Goal: Task Accomplishment & Management: Use online tool/utility

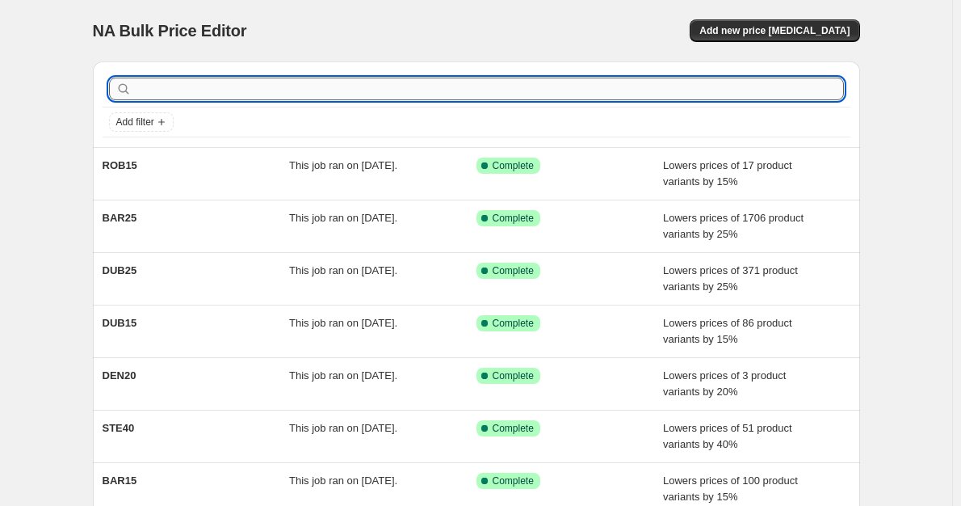
click at [151, 86] on input "text" at bounding box center [489, 89] width 709 height 23
type input "BB"
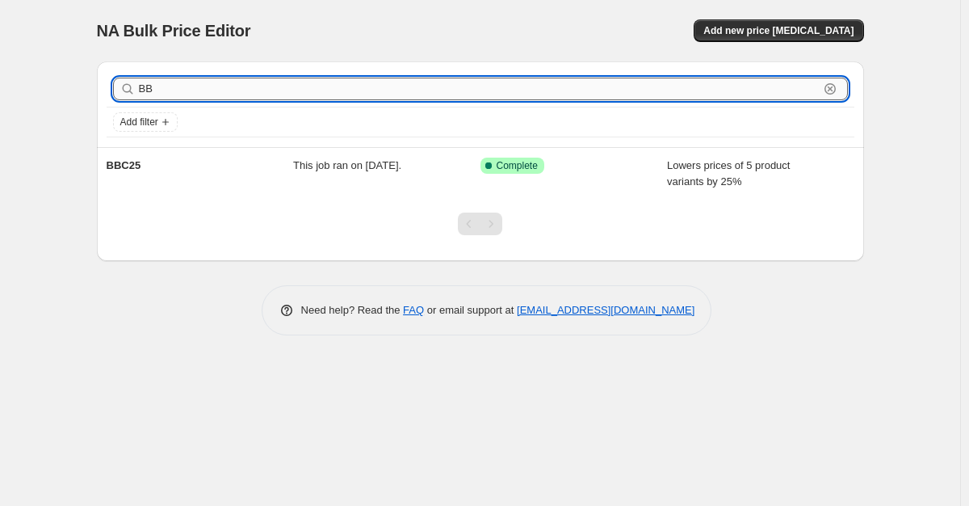
click at [174, 92] on input "BB" at bounding box center [479, 89] width 680 height 23
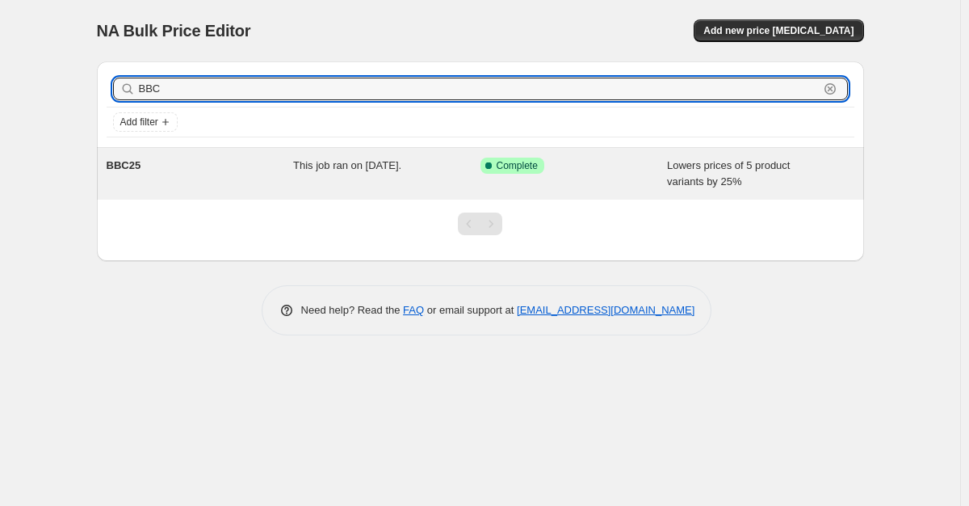
type input "BBC"
click at [351, 173] on div "This job ran on [DATE]." at bounding box center [386, 173] width 187 height 32
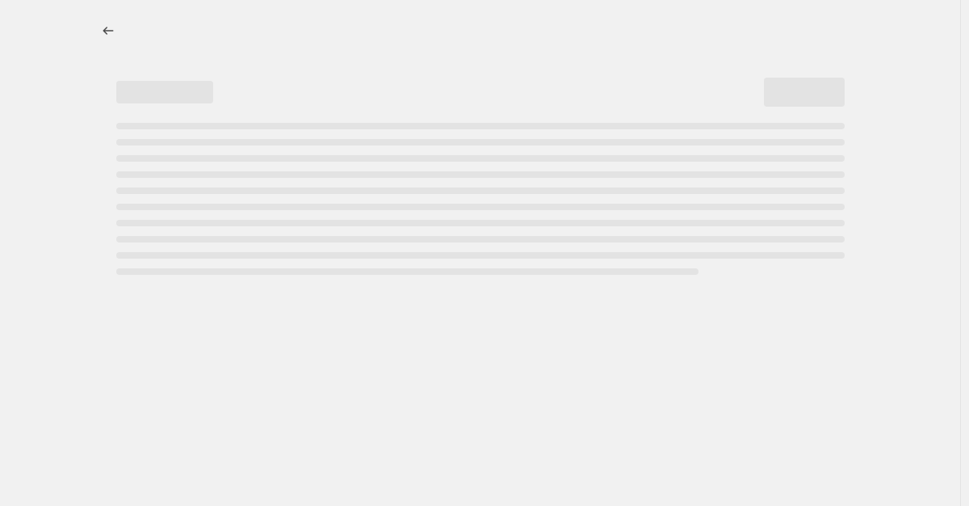
select select "percentage"
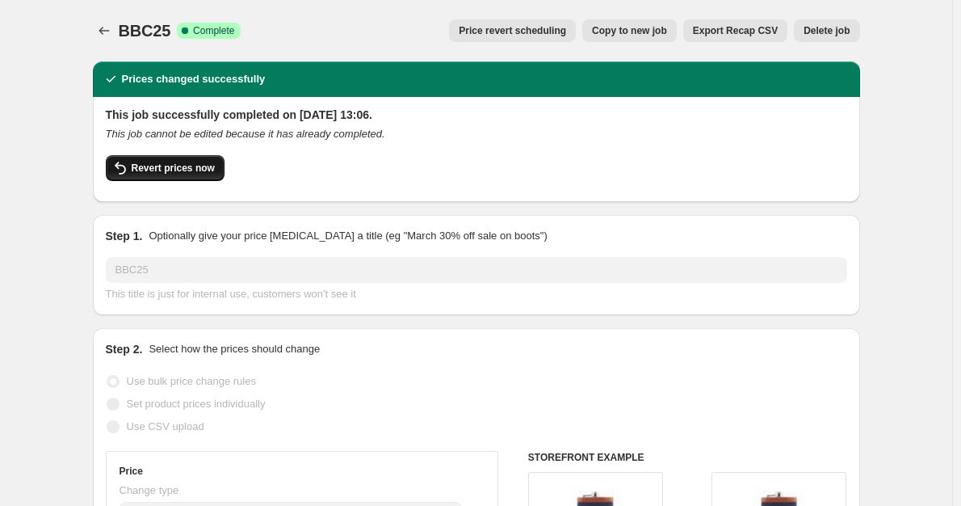
click at [186, 164] on span "Revert prices now" at bounding box center [173, 168] width 83 height 13
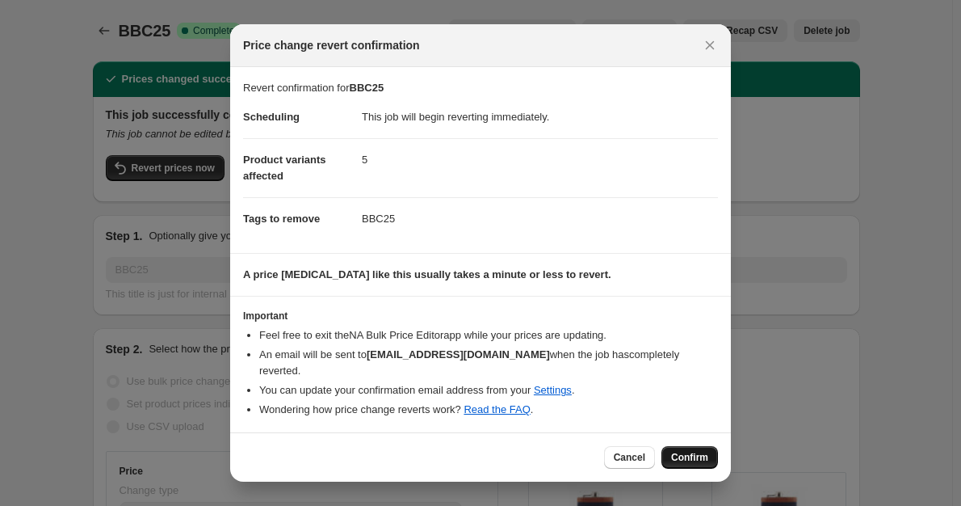
click at [683, 451] on span "Confirm" at bounding box center [689, 457] width 37 height 13
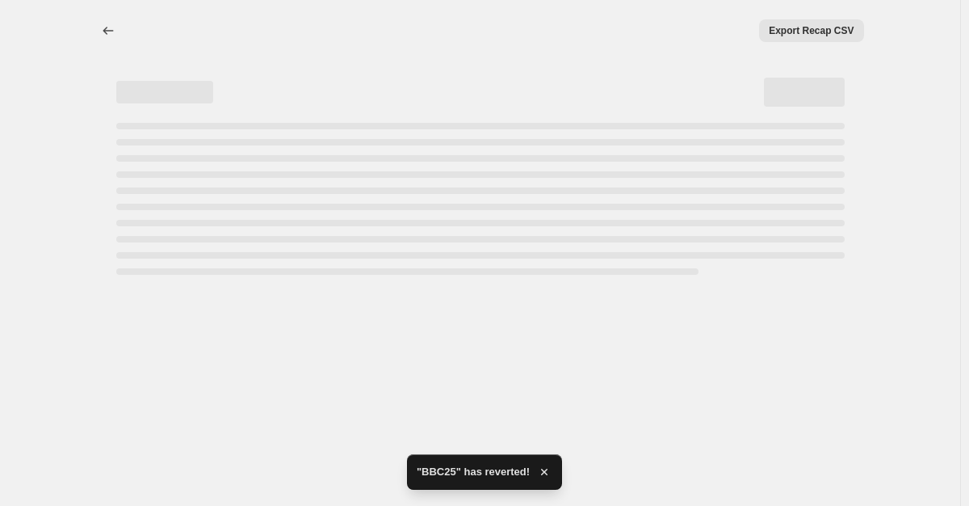
select select "percentage"
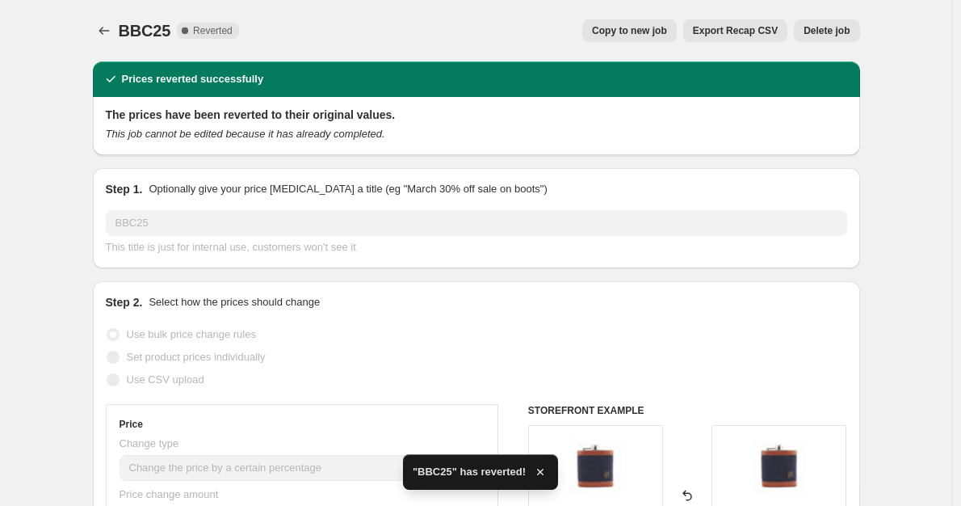
click at [625, 24] on button "Copy to new job" at bounding box center [629, 30] width 94 height 23
select select "percentage"
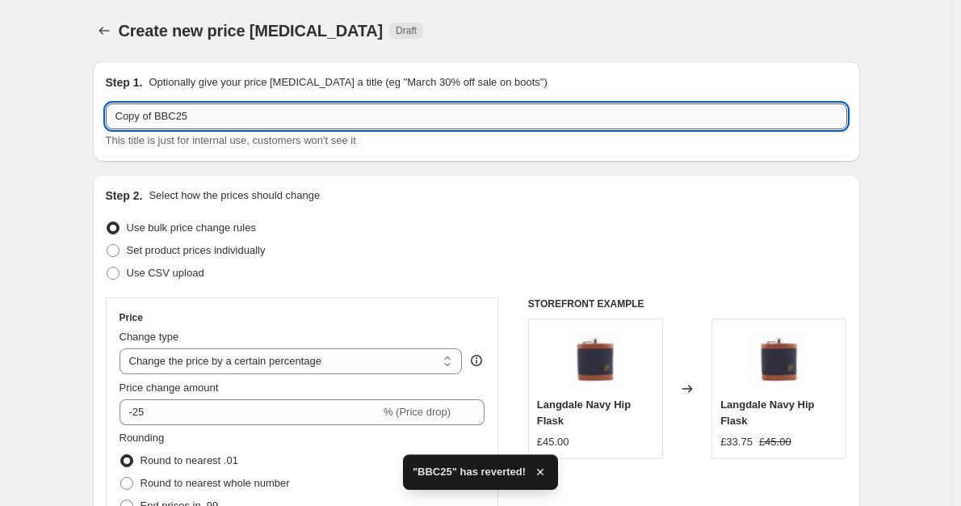
click at [181, 123] on input "Copy of BBC25" at bounding box center [476, 116] width 741 height 26
drag, startPoint x: 160, startPoint y: 115, endPoint x: 124, endPoint y: 111, distance: 36.5
click at [124, 111] on input "Copy of BBC25" at bounding box center [476, 116] width 741 height 26
type input "BBC25"
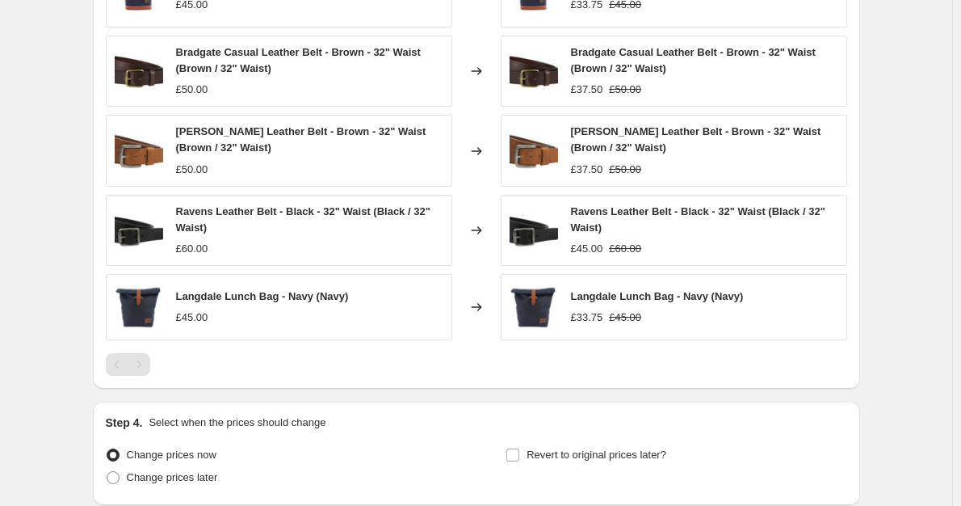
scroll to position [1050, 0]
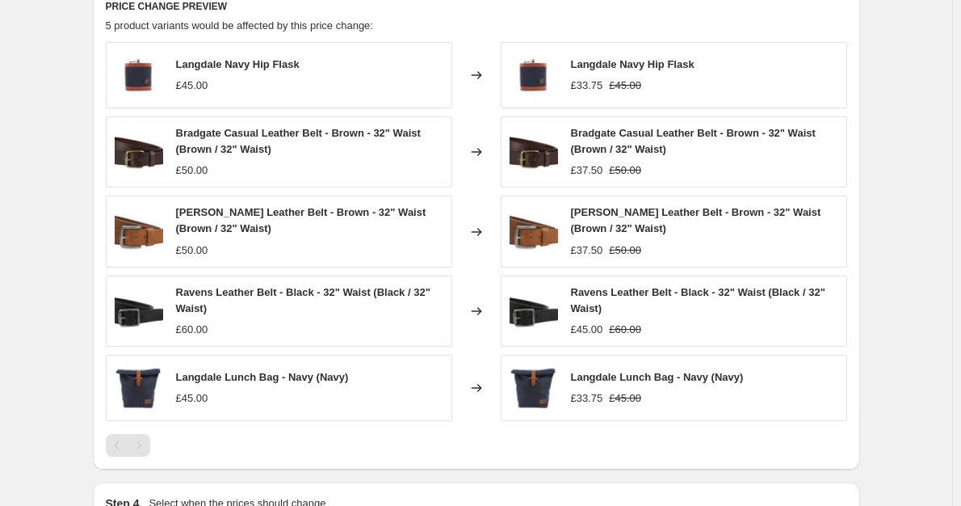
click at [647, 78] on div "Langdale Navy Hip Flask £33.75 £45.00" at bounding box center [633, 75] width 124 height 37
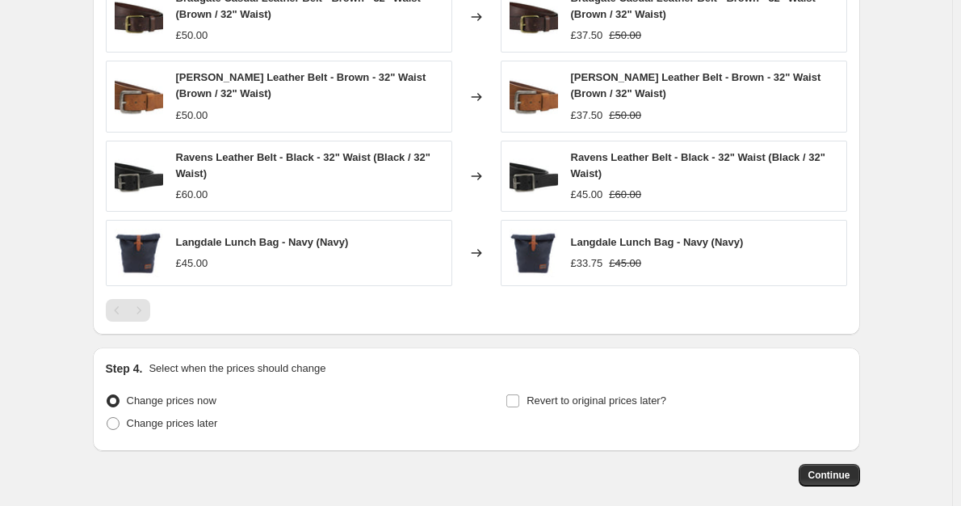
scroll to position [942, 0]
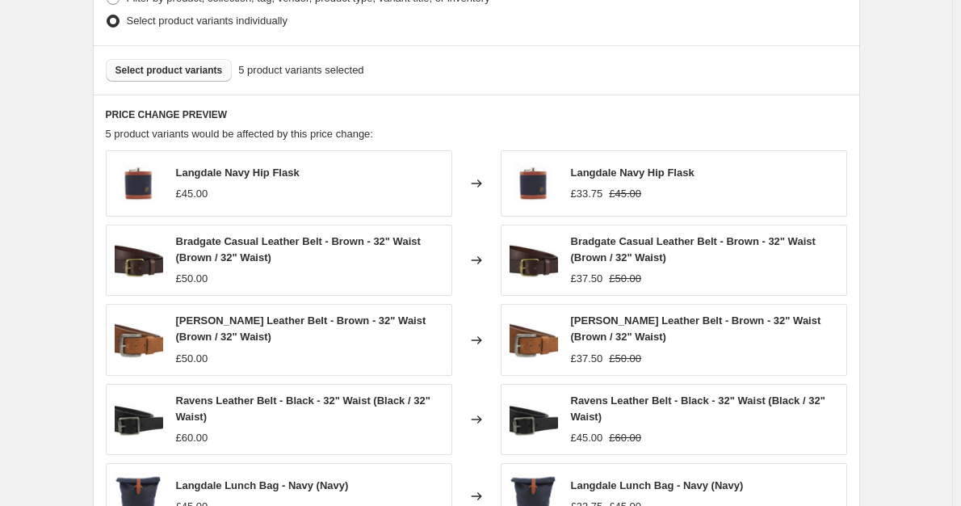
click at [199, 76] on span "Select product variants" at bounding box center [168, 70] width 107 height 13
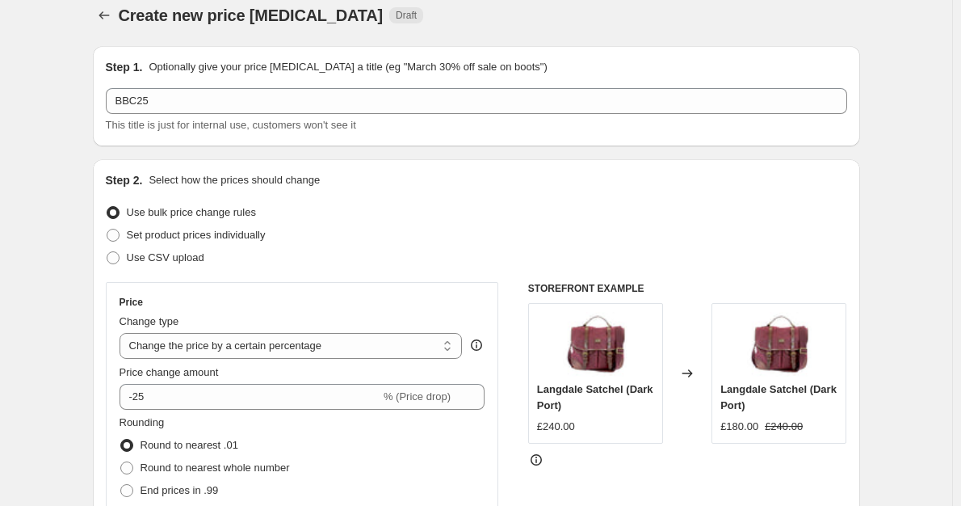
scroll to position [0, 0]
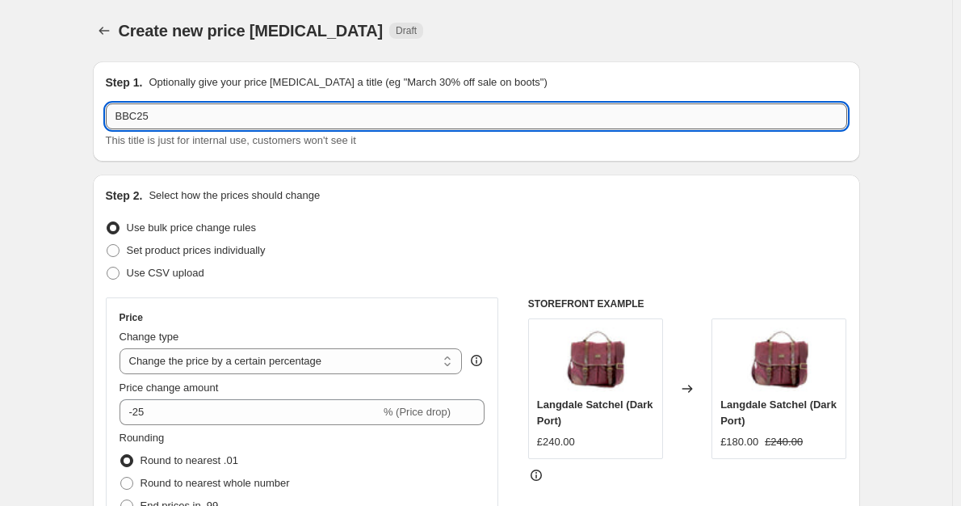
click at [120, 123] on input "BBC25" at bounding box center [476, 116] width 741 height 26
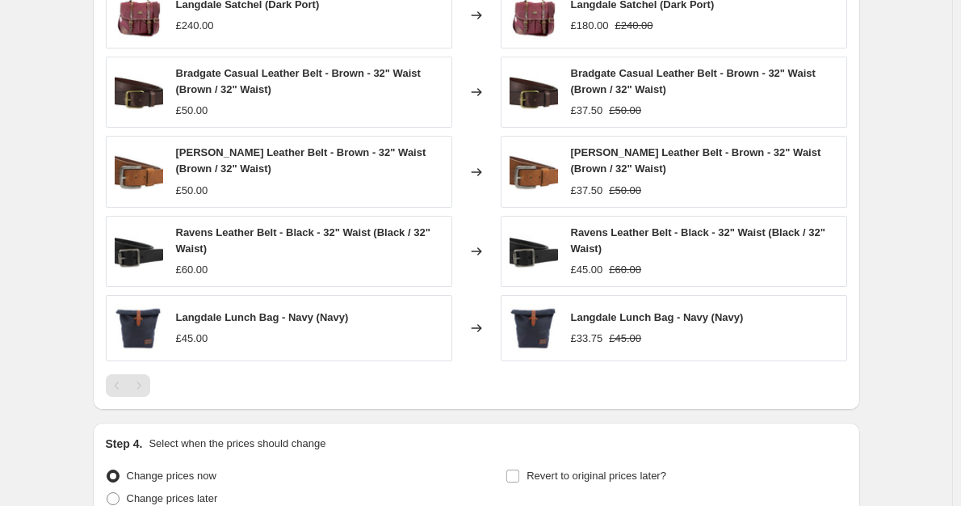
scroll to position [1265, 0]
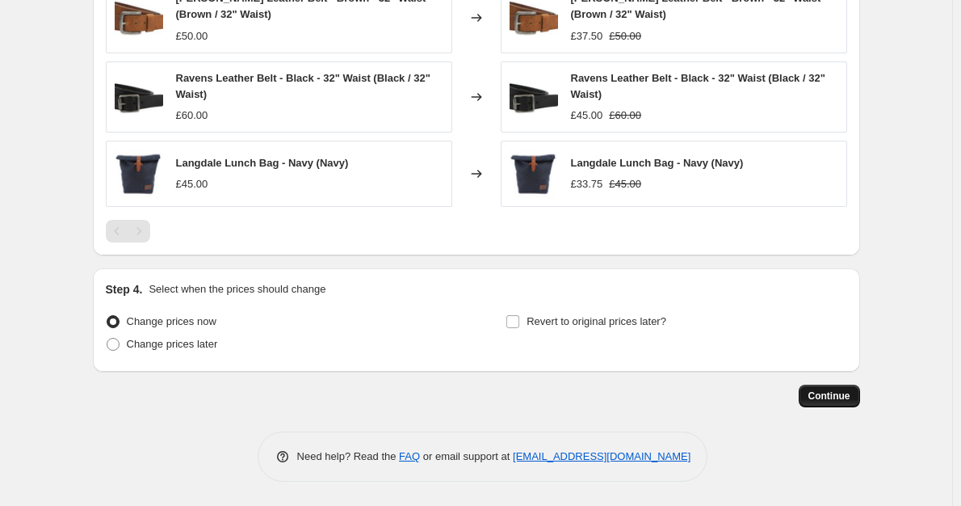
click at [831, 403] on button "Continue" at bounding box center [829, 395] width 61 height 23
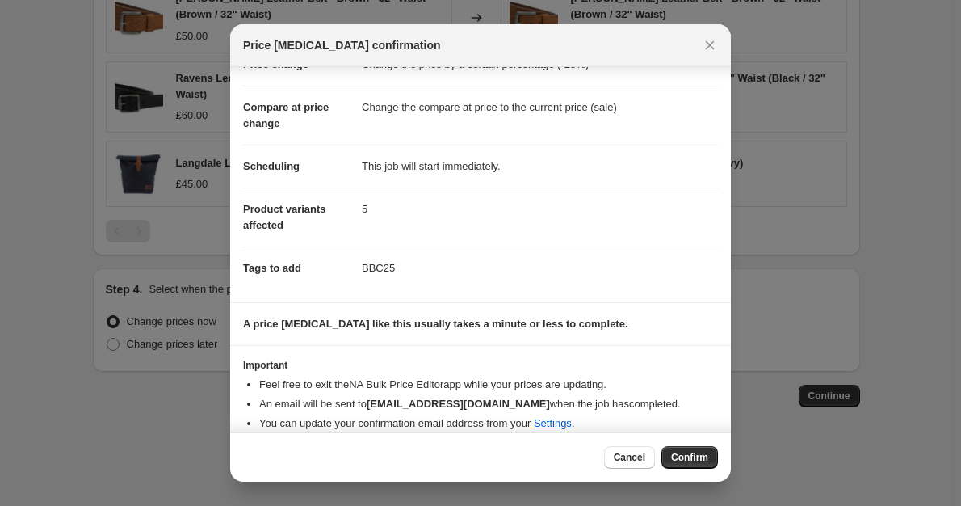
scroll to position [68, 0]
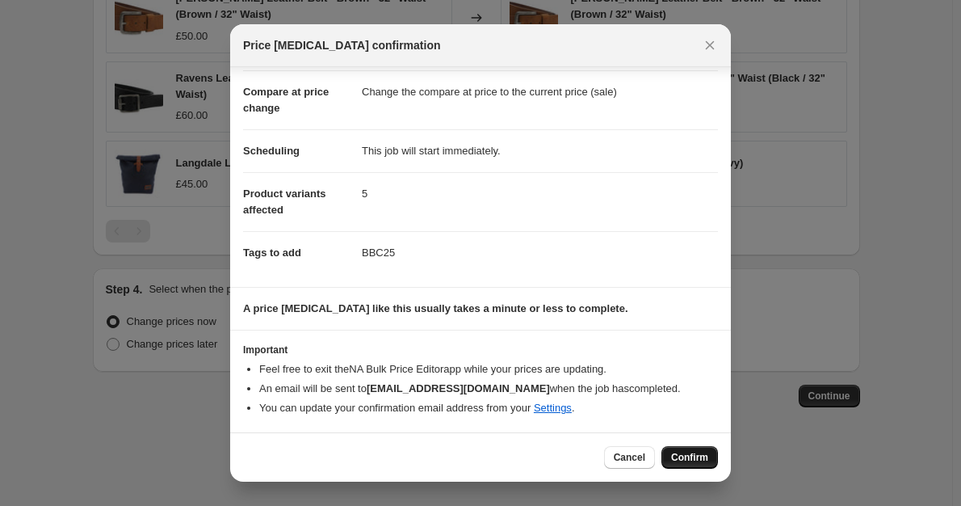
click at [691, 460] on span "Confirm" at bounding box center [689, 457] width 37 height 13
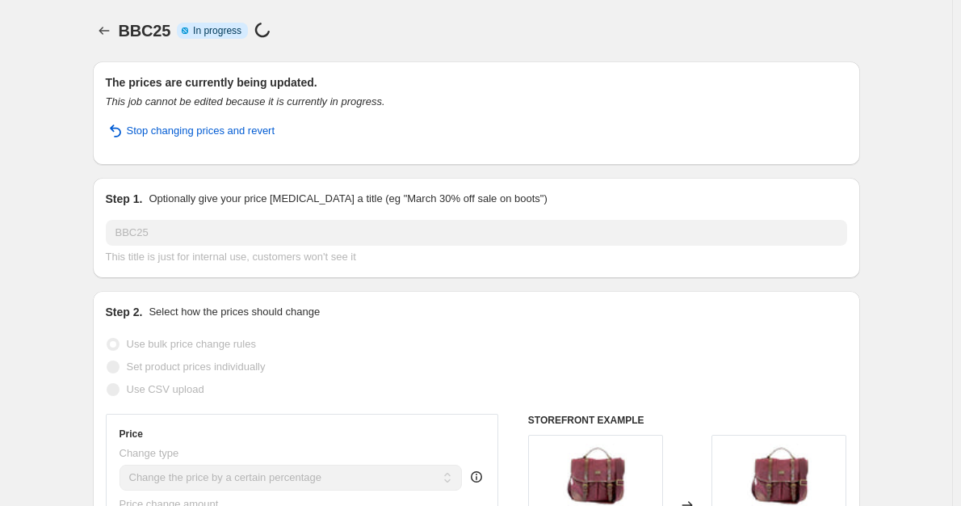
select select "percentage"
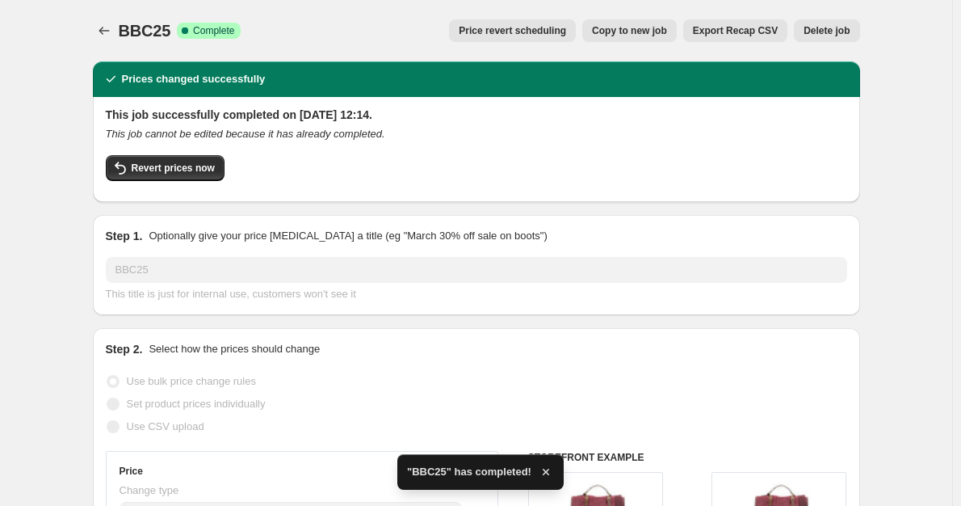
click at [97, 22] on div at bounding box center [106, 30] width 26 height 23
click at [101, 27] on icon "Price change jobs" at bounding box center [104, 31] width 16 height 16
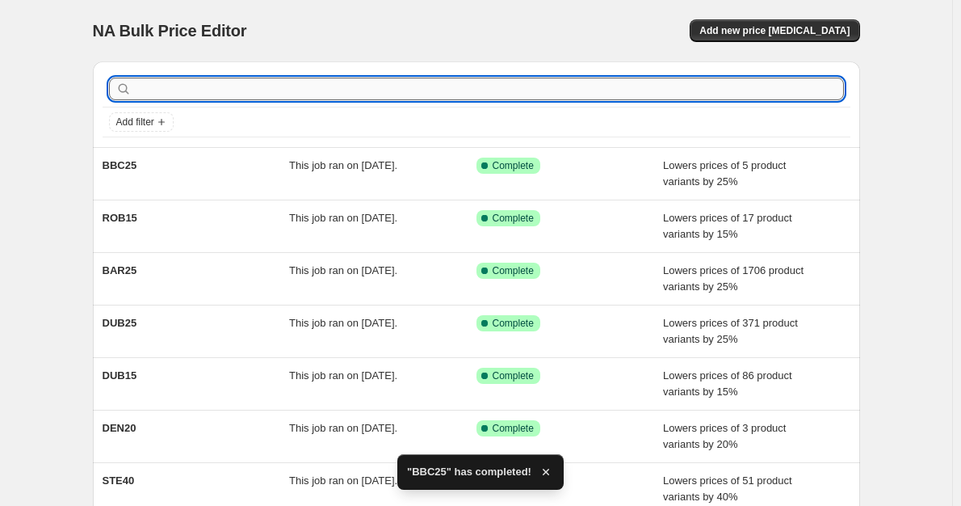
click at [187, 89] on input "text" at bounding box center [489, 89] width 709 height 23
type input "BBC"
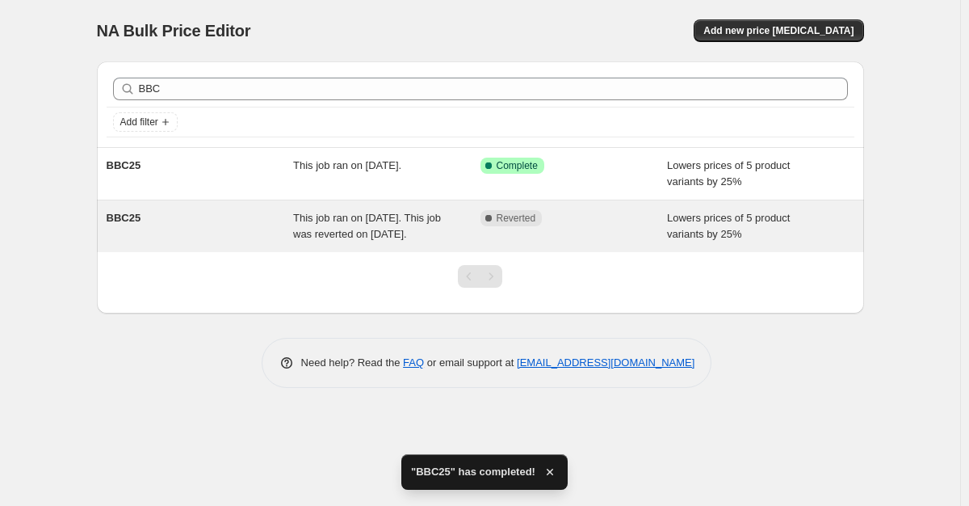
click at [316, 222] on span "This job ran on [DATE]. This job was reverted on [DATE]." at bounding box center [367, 226] width 148 height 28
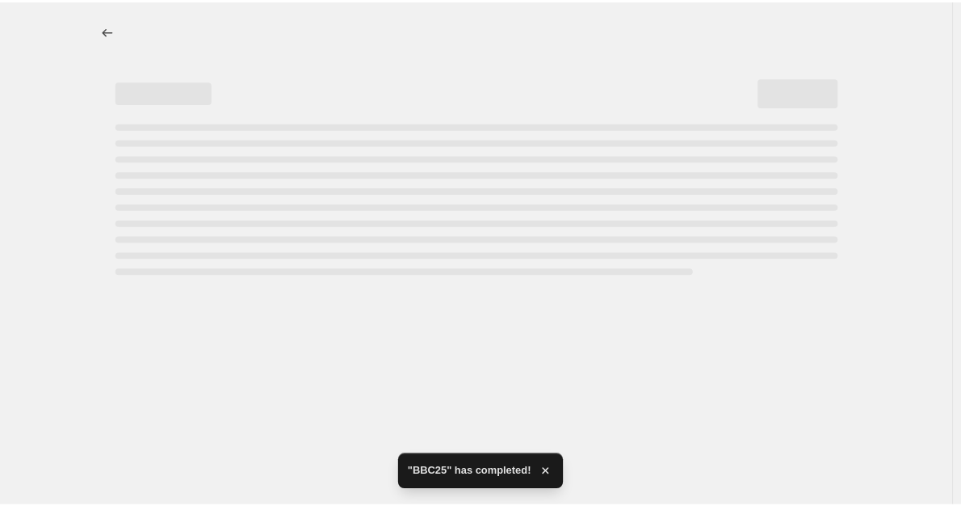
select select "percentage"
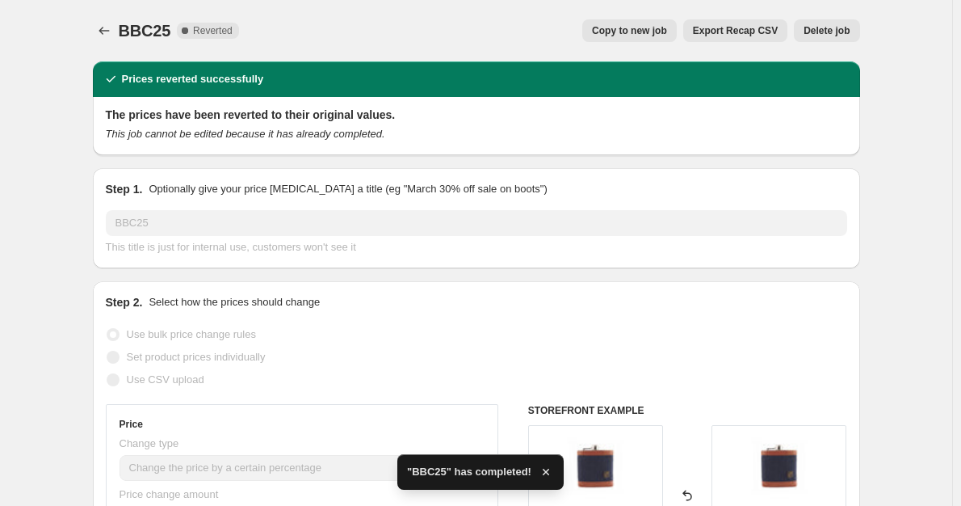
click at [820, 31] on span "Delete job" at bounding box center [826, 30] width 46 height 13
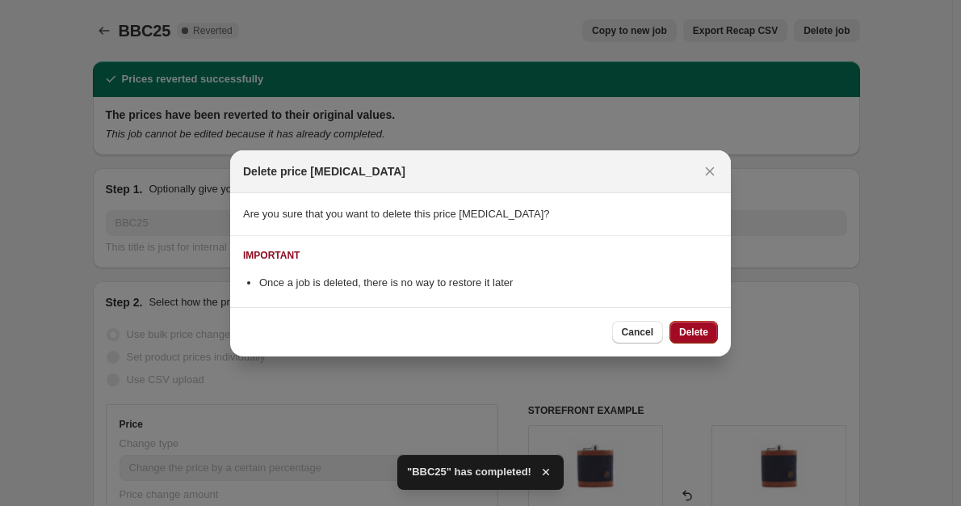
click at [694, 321] on button "Delete" at bounding box center [693, 332] width 48 height 23
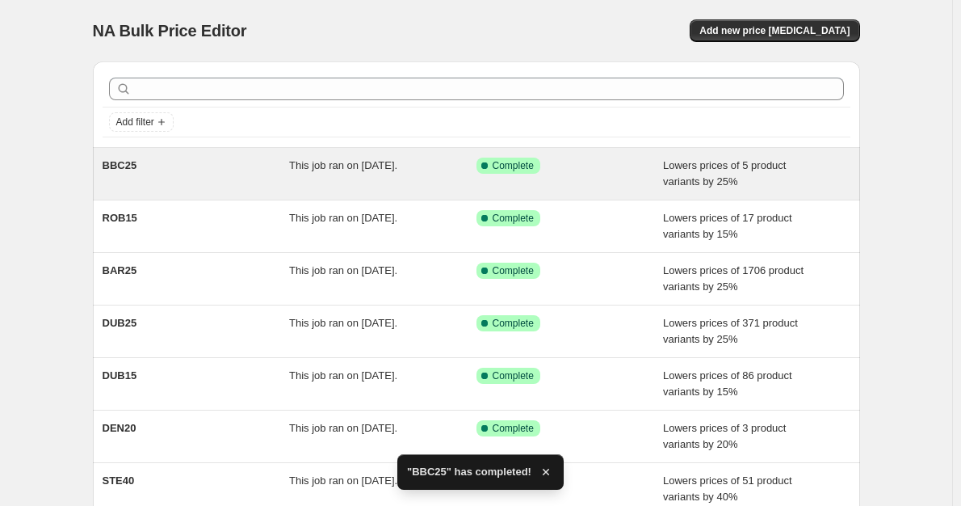
click at [348, 199] on div "BBC25 This job ran on [DATE]. Success Complete Complete Lowers prices of 5 prod…" at bounding box center [476, 174] width 767 height 52
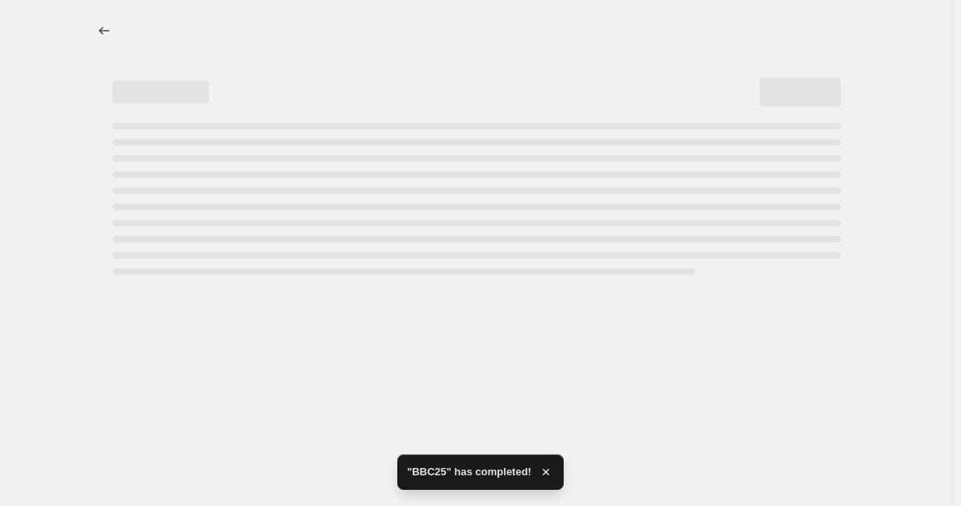
select select "percentage"
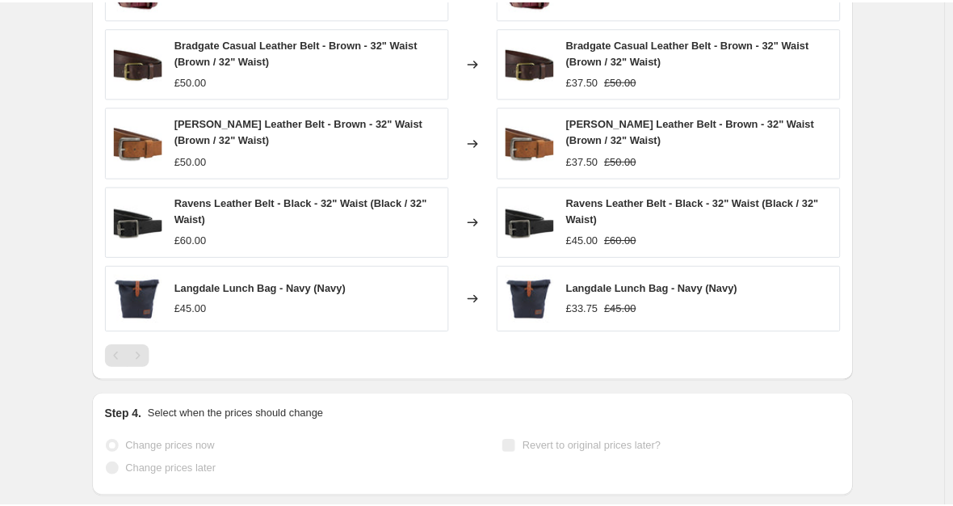
scroll to position [1211, 0]
